Goal: Information Seeking & Learning: Learn about a topic

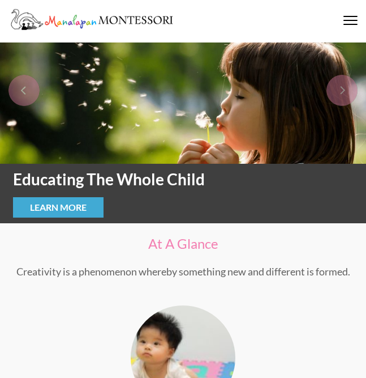
click at [347, 20] on span at bounding box center [351, 20] width 14 height 1
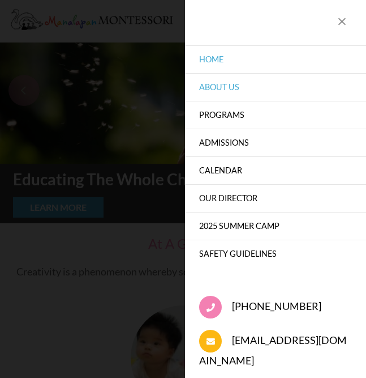
click at [235, 87] on link "About Us" at bounding box center [275, 87] width 181 height 28
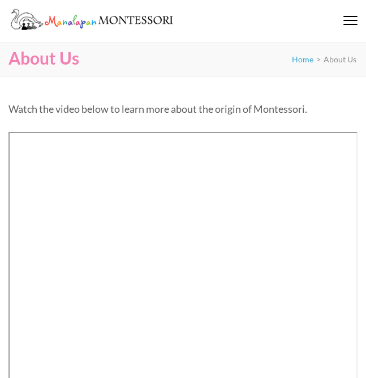
click at [351, 15] on div "Manalapan Montessori – #1 Rated Child Day Care Center in [GEOGRAPHIC_DATA] [GEO…" at bounding box center [183, 21] width 366 height 29
click at [347, 22] on div at bounding box center [351, 21] width 14 height 11
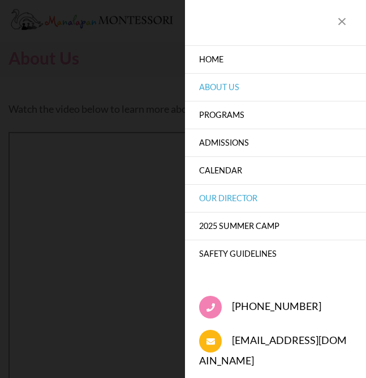
click at [238, 198] on link "Our Director" at bounding box center [275, 198] width 181 height 28
